Goal: Task Accomplishment & Management: Complete application form

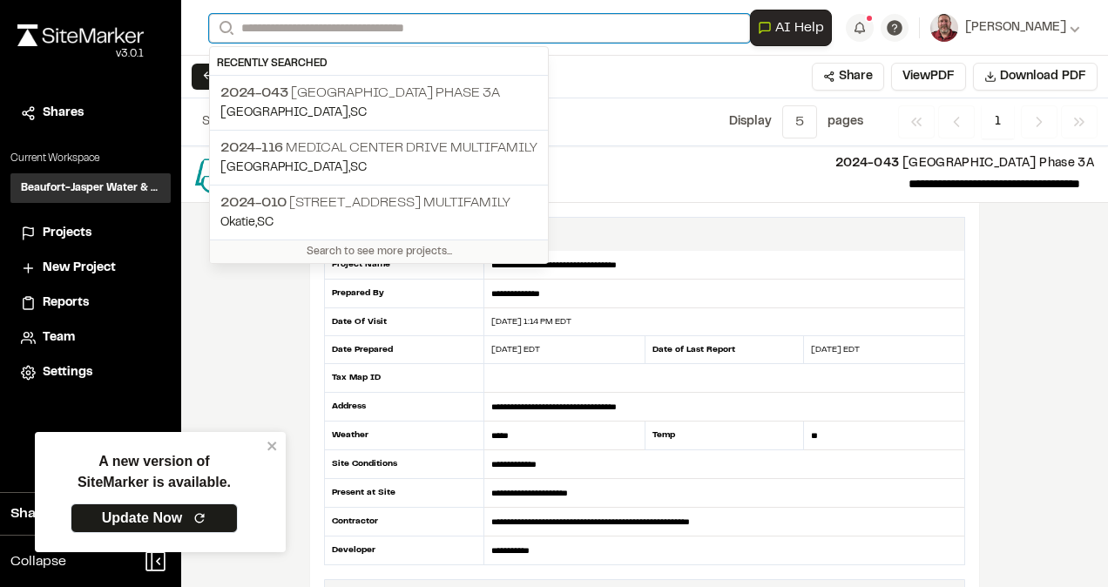
click at [256, 30] on input "Search" at bounding box center [479, 28] width 541 height 29
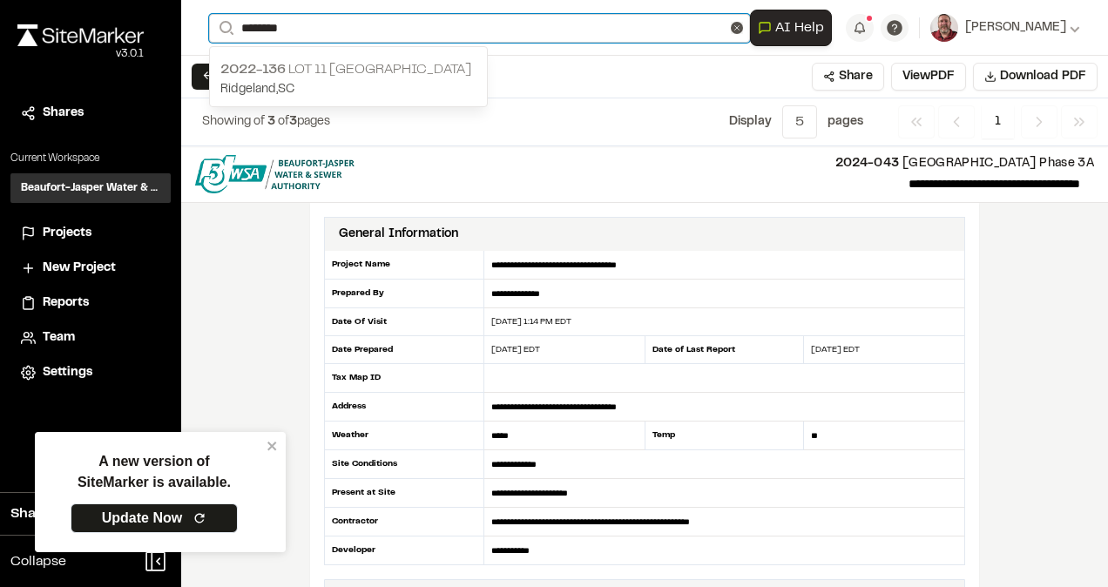
type input "********"
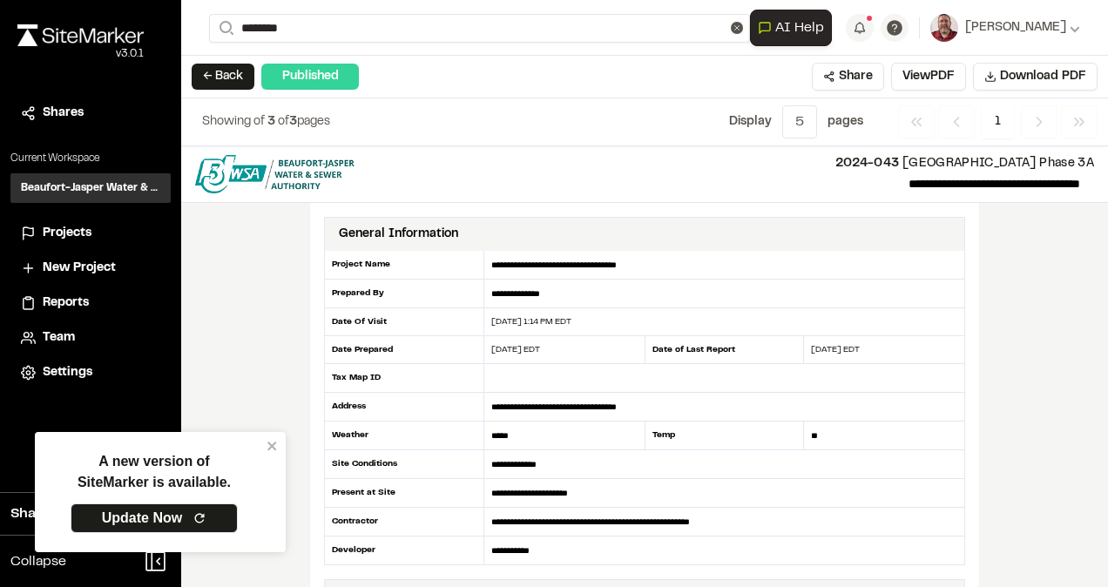
click at [239, 64] on span "2022-136" at bounding box center [252, 70] width 65 height 12
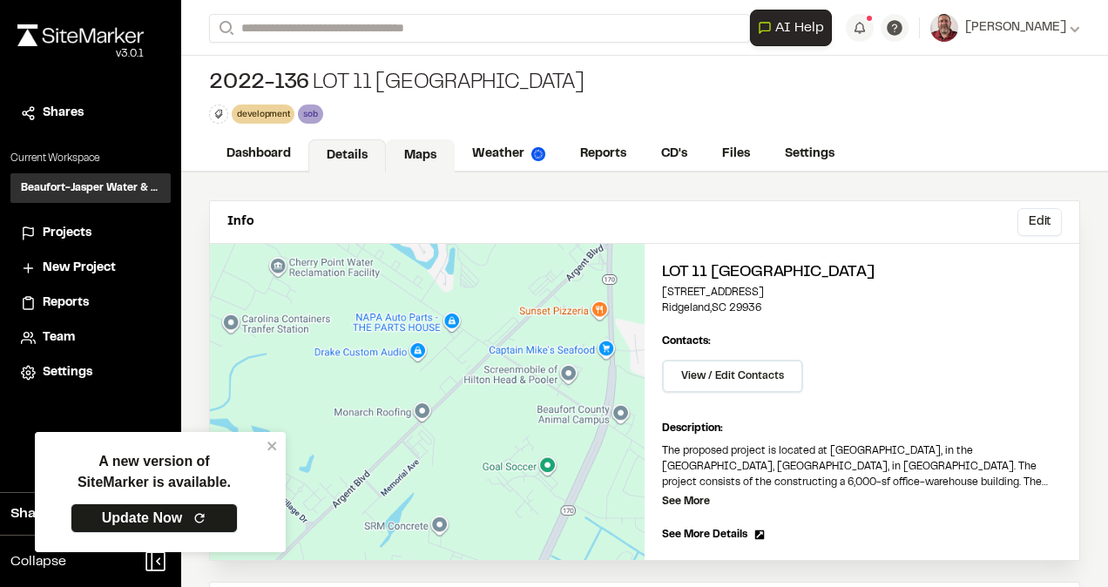
click at [437, 158] on link "Maps" at bounding box center [420, 155] width 69 height 33
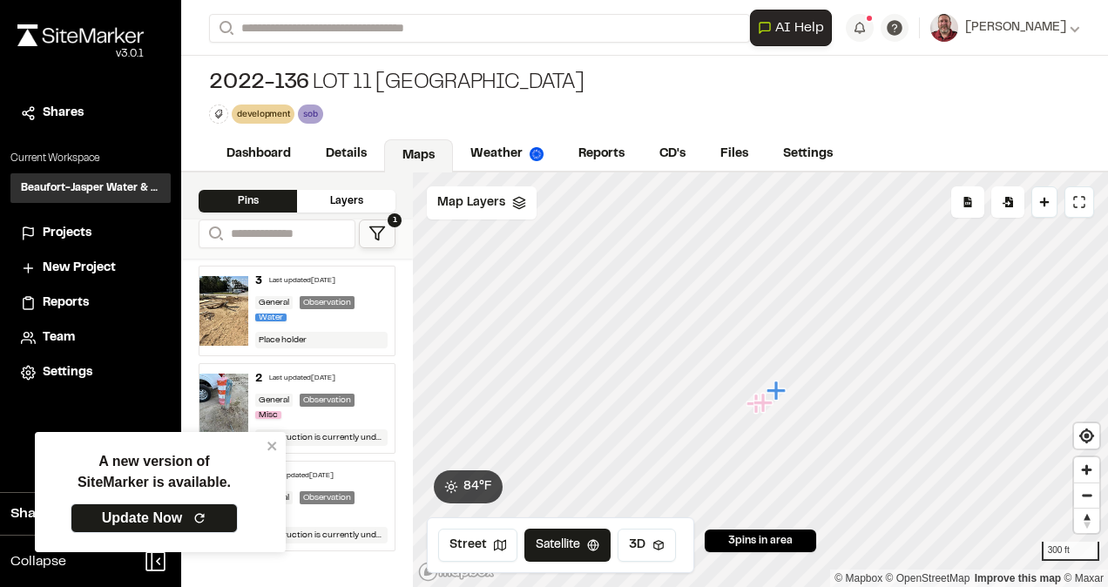
click at [302, 284] on div "3 Last updated [DATE]" at bounding box center [321, 281] width 132 height 16
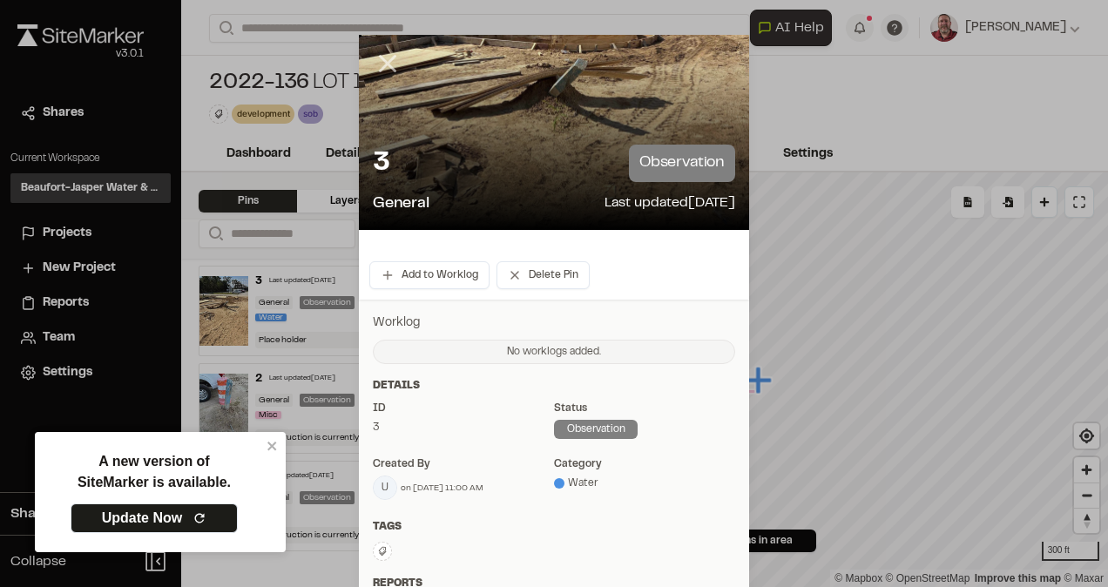
click at [379, 56] on icon at bounding box center [388, 64] width 30 height 30
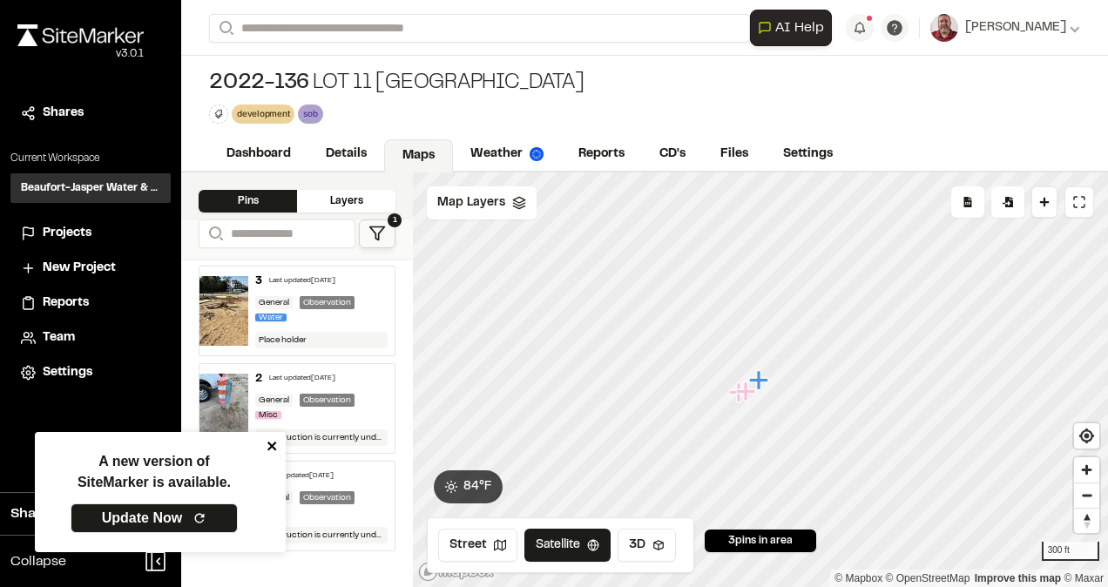
click at [274, 448] on icon "close" at bounding box center [272, 446] width 12 height 14
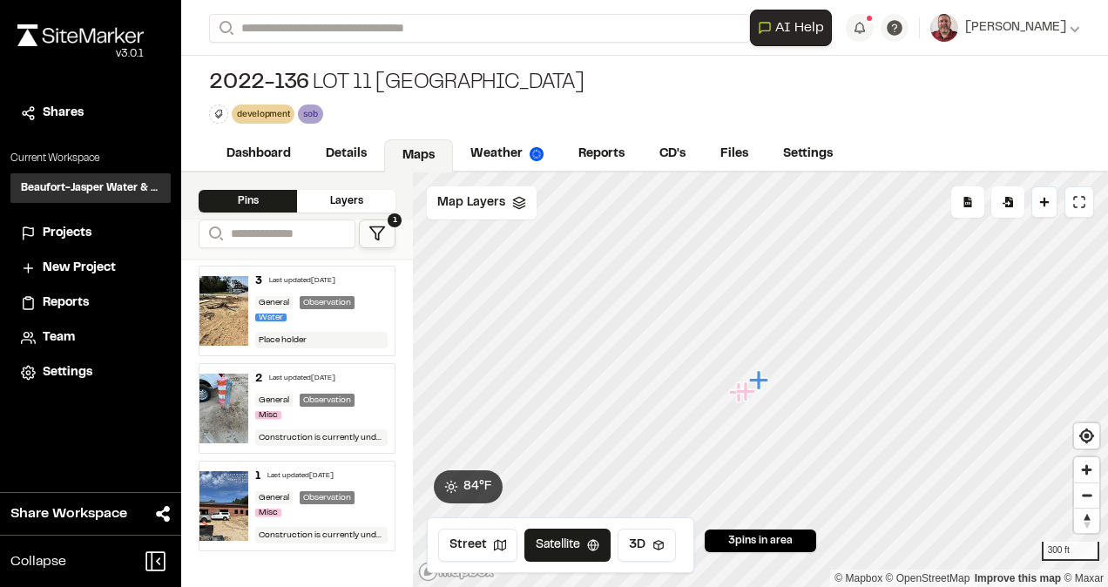
click at [277, 283] on div "3 Last updated [DATE]" at bounding box center [321, 281] width 132 height 16
click at [328, 323] on div "3 Last updated [DATE] General Observation Water Place holder" at bounding box center [321, 310] width 146 height 89
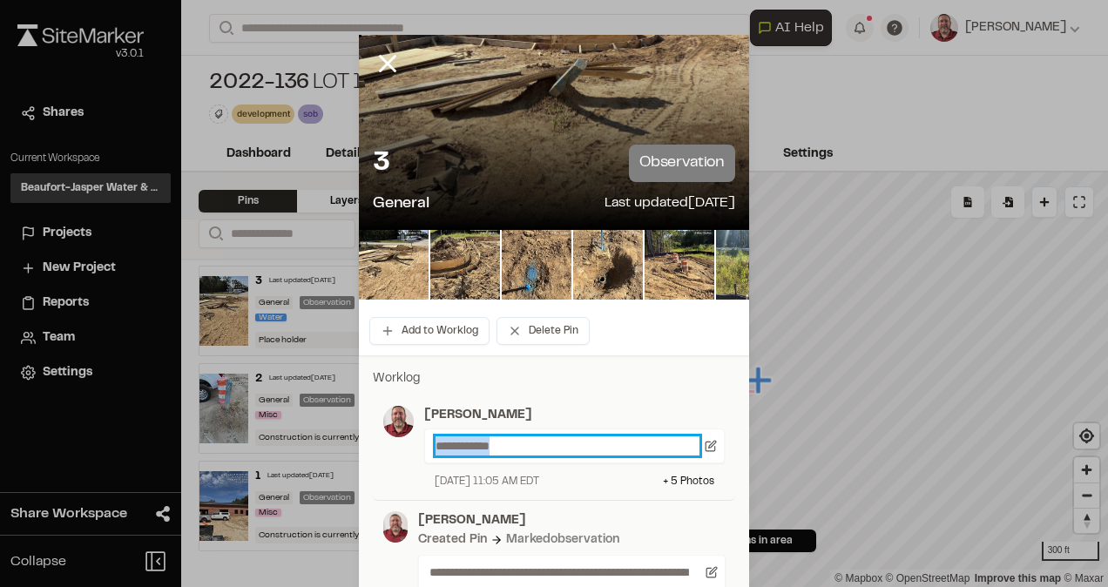
drag, startPoint x: 530, startPoint y: 442, endPoint x: 391, endPoint y: 432, distance: 139.7
click at [391, 432] on div "**********" at bounding box center [553, 448] width 341 height 84
paste p
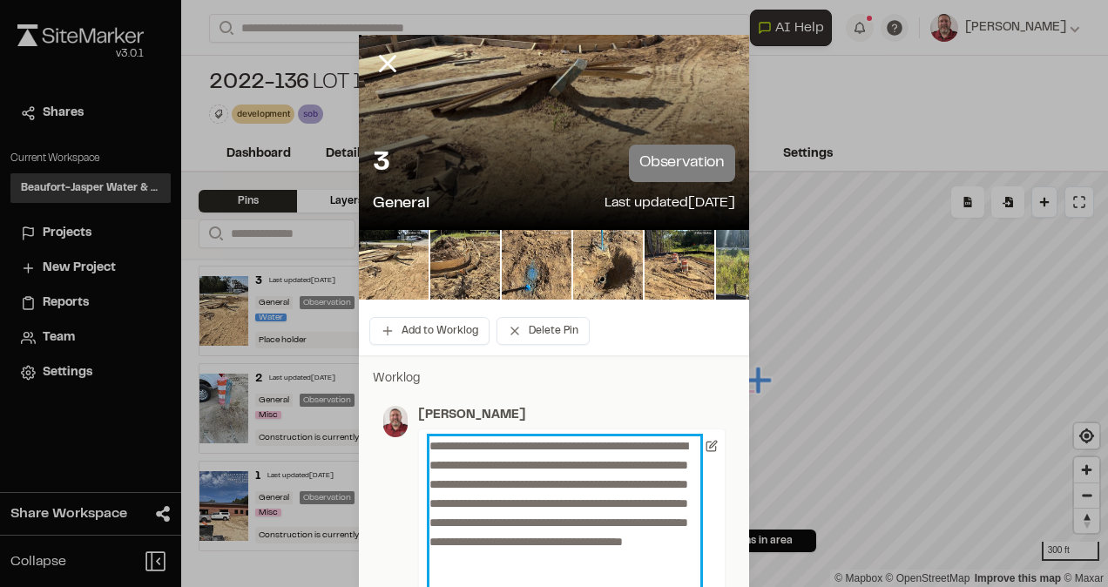
scroll to position [439, 0]
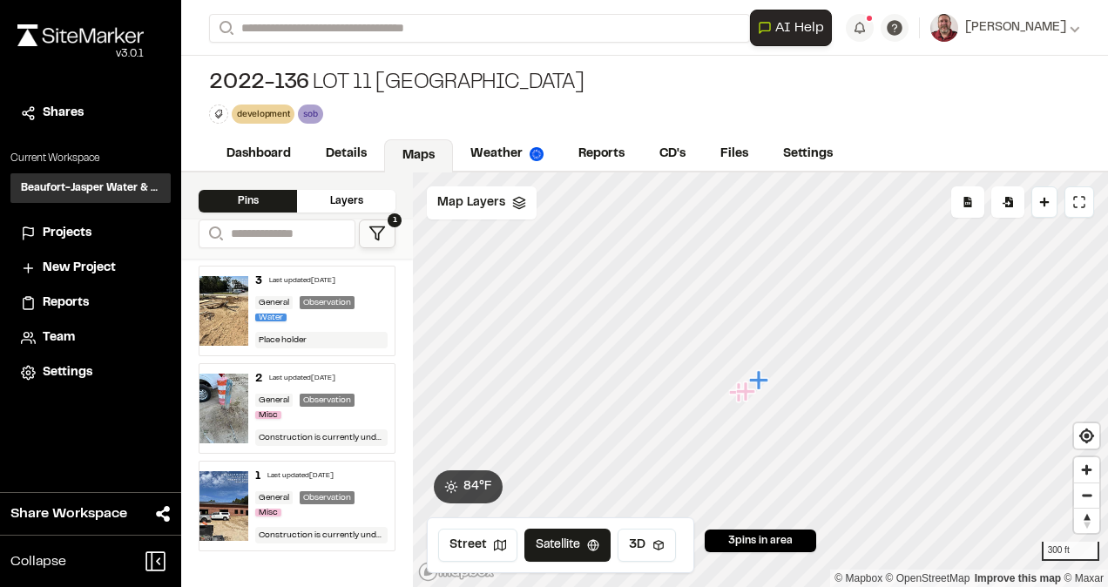
click at [352, 322] on div "3 Last updated Sep 19, 2025 General Observation Water Place holder" at bounding box center [321, 310] width 146 height 89
click at [610, 165] on link "Reports" at bounding box center [602, 155] width 83 height 33
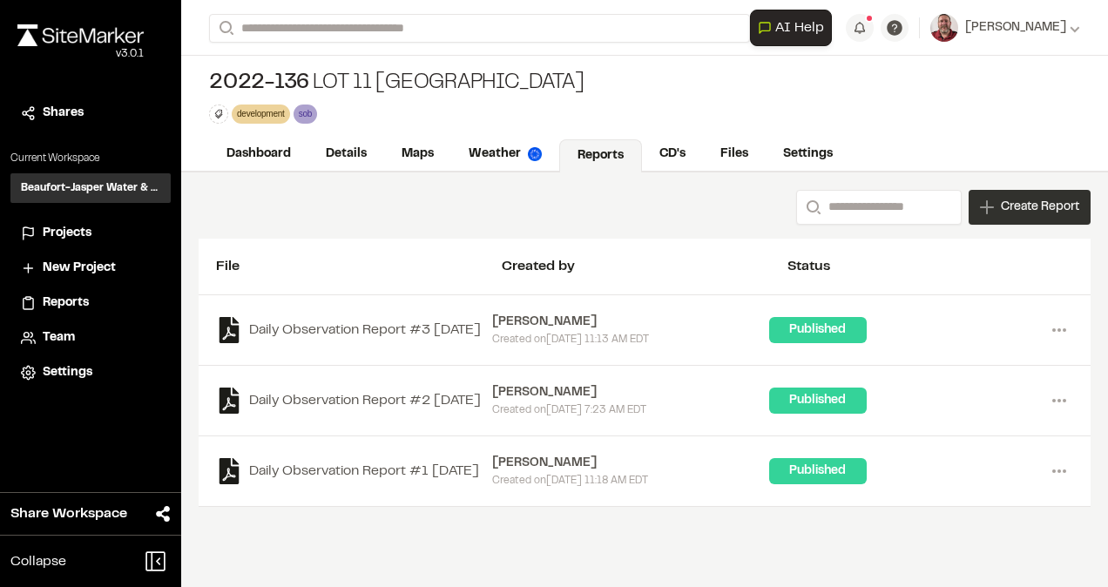
click at [1022, 212] on span "Create Report" at bounding box center [1039, 207] width 78 height 19
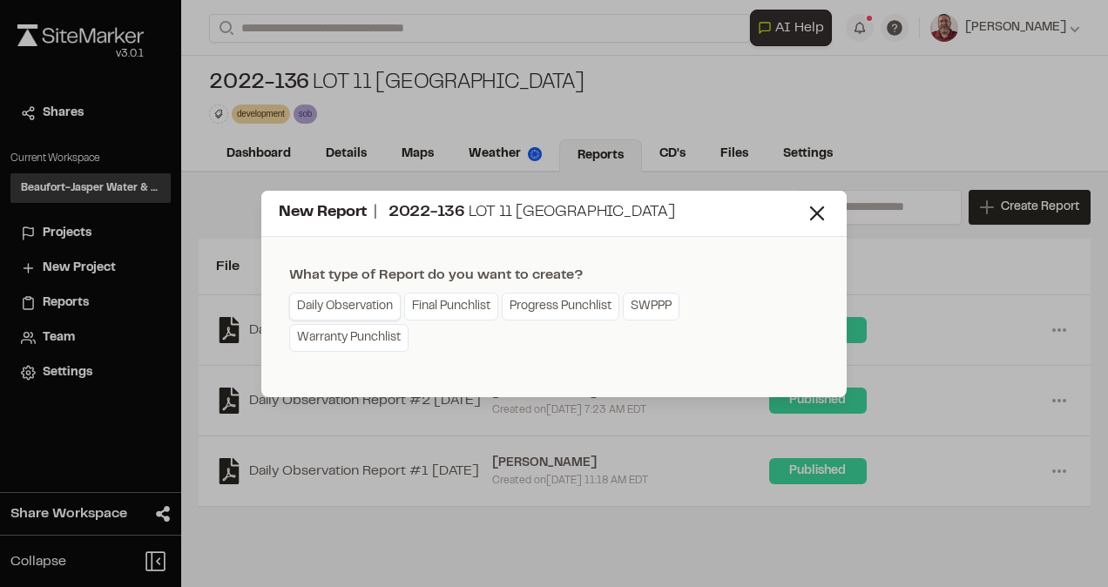
click at [381, 306] on link "Daily Observation" at bounding box center [344, 307] width 111 height 28
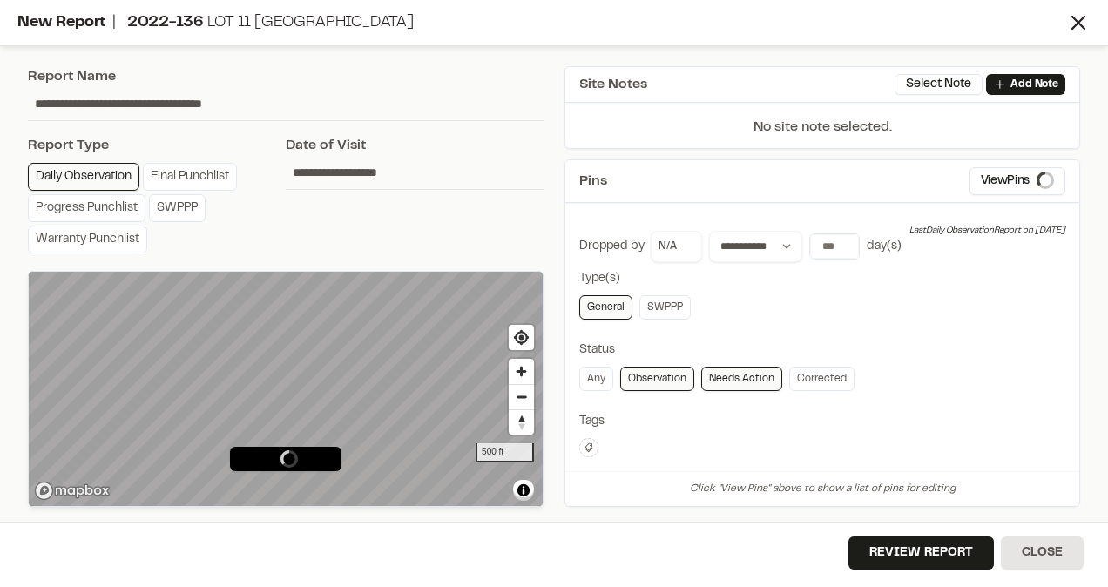
type input "**********"
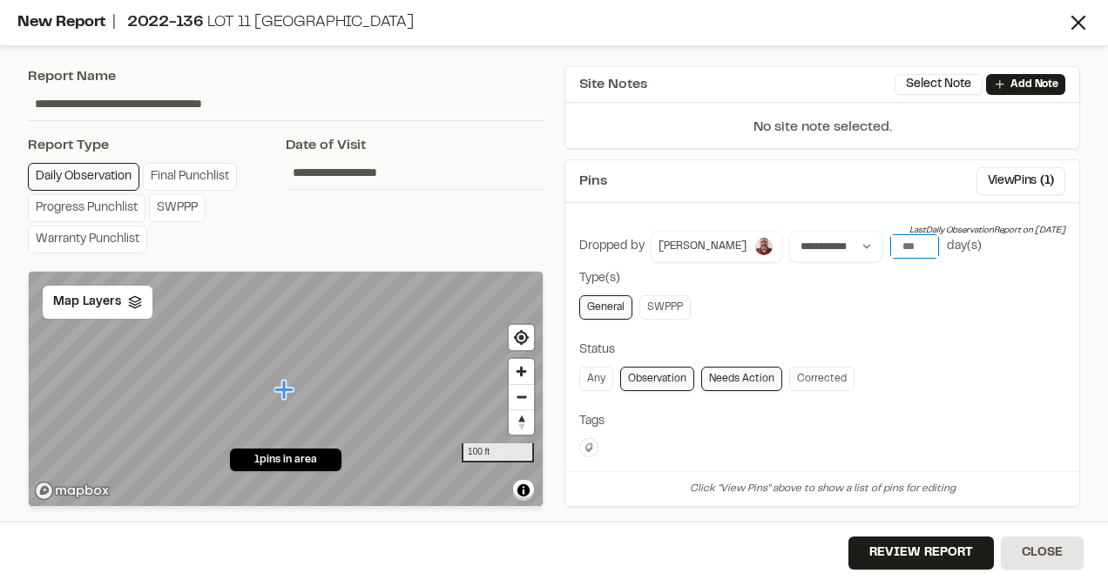
click at [890, 242] on input "number" at bounding box center [914, 246] width 49 height 24
click at [889, 281] on button "[DATE]" at bounding box center [914, 282] width 51 height 28
click at [889, 547] on button "Review Report" at bounding box center [920, 552] width 145 height 33
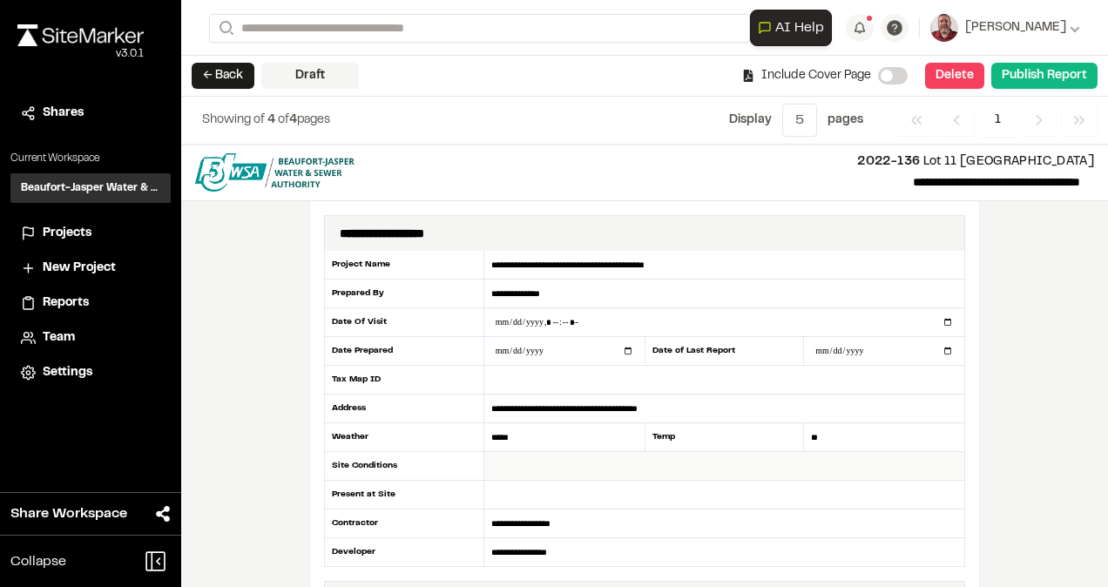
click at [589, 456] on input "text" at bounding box center [724, 466] width 480 height 29
type input "**********"
click at [545, 494] on input "text" at bounding box center [724, 495] width 480 height 29
type input "*****"
click at [1049, 69] on button "Publish Report" at bounding box center [1044, 76] width 106 height 26
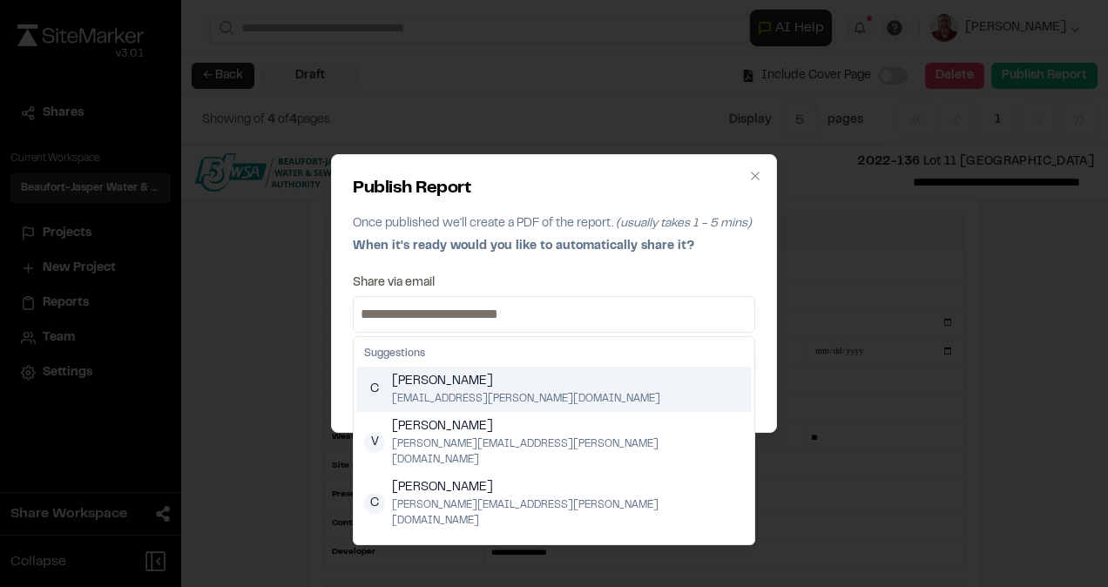
click at [655, 316] on input at bounding box center [554, 314] width 394 height 28
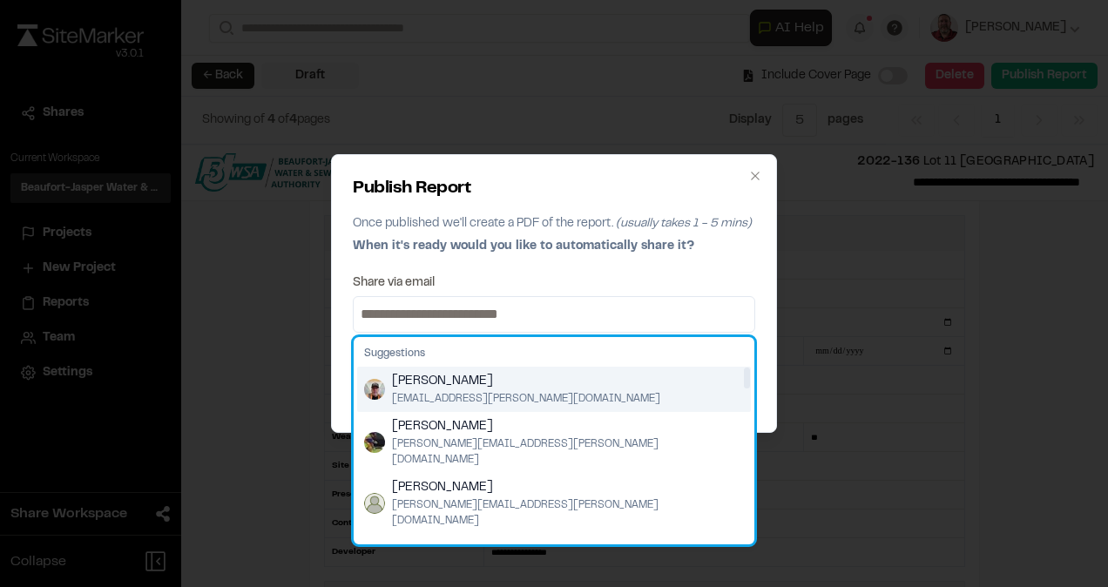
click at [378, 384] on img "Suggestions" at bounding box center [374, 389] width 21 height 21
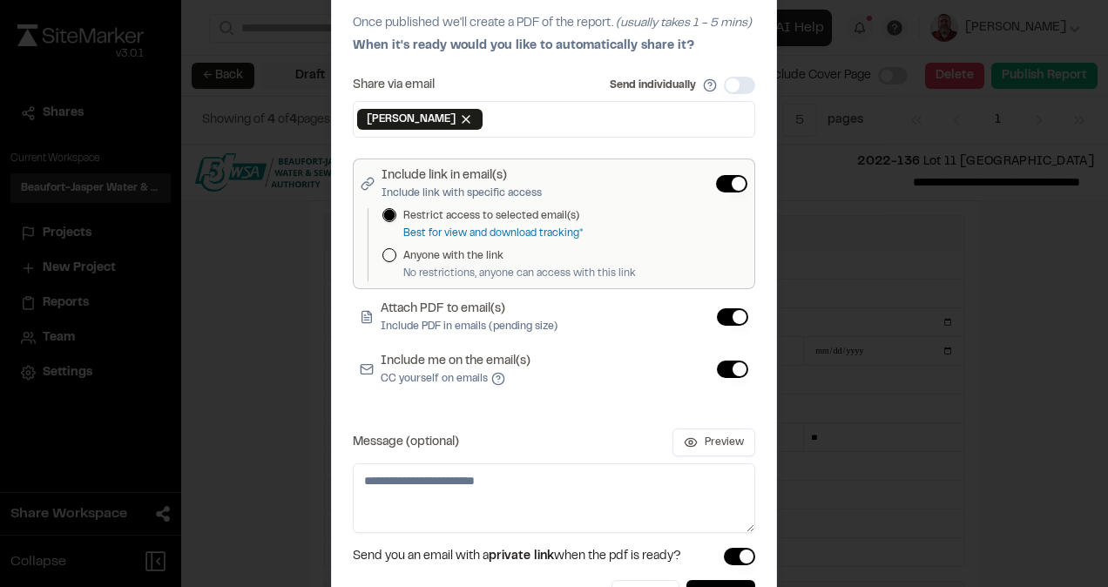
click at [724, 368] on button "Include me on the email(s) CC yourself on emails" at bounding box center [732, 368] width 31 height 17
click at [714, 580] on button "Publish" at bounding box center [720, 595] width 69 height 31
